Goal: Task Accomplishment & Management: Manage account settings

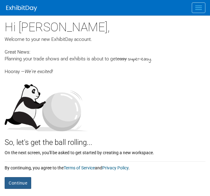
click at [26, 185] on button "Continue" at bounding box center [18, 183] width 27 height 12
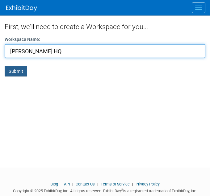
type input "[PERSON_NAME] HQ"
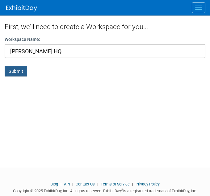
click at [12, 67] on button "Submit" at bounding box center [16, 71] width 23 height 11
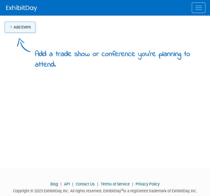
click at [33, 26] on button "Add Event" at bounding box center [20, 27] width 31 height 11
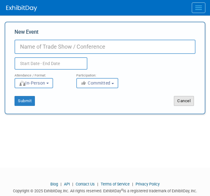
click at [191, 103] on button "Cancel" at bounding box center [184, 101] width 20 height 10
